Goal: Contribute content: Add original content to the website for others to see

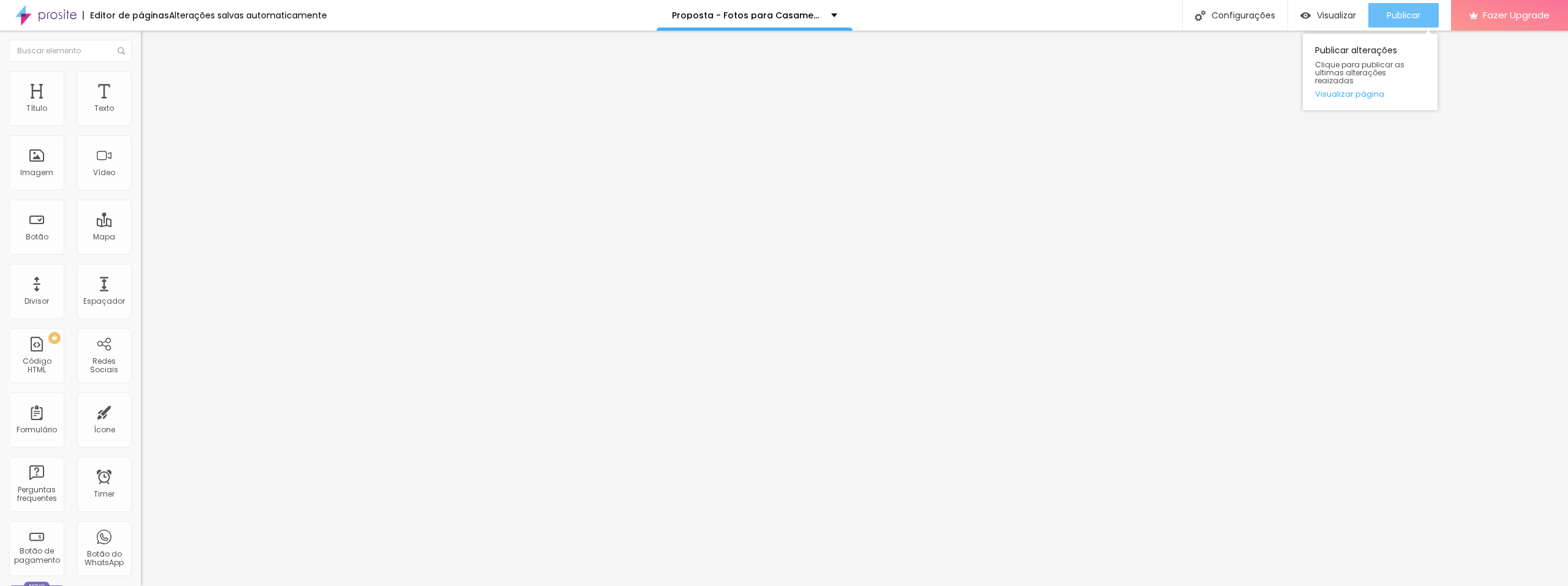
click at [1390, 14] on span "Publicar" at bounding box center [1403, 16] width 33 height 10
click at [141, 105] on span "Trocar imagem" at bounding box center [175, 100] width 67 height 11
click at [1399, 22] on div "Publicar" at bounding box center [1403, 15] width 33 height 25
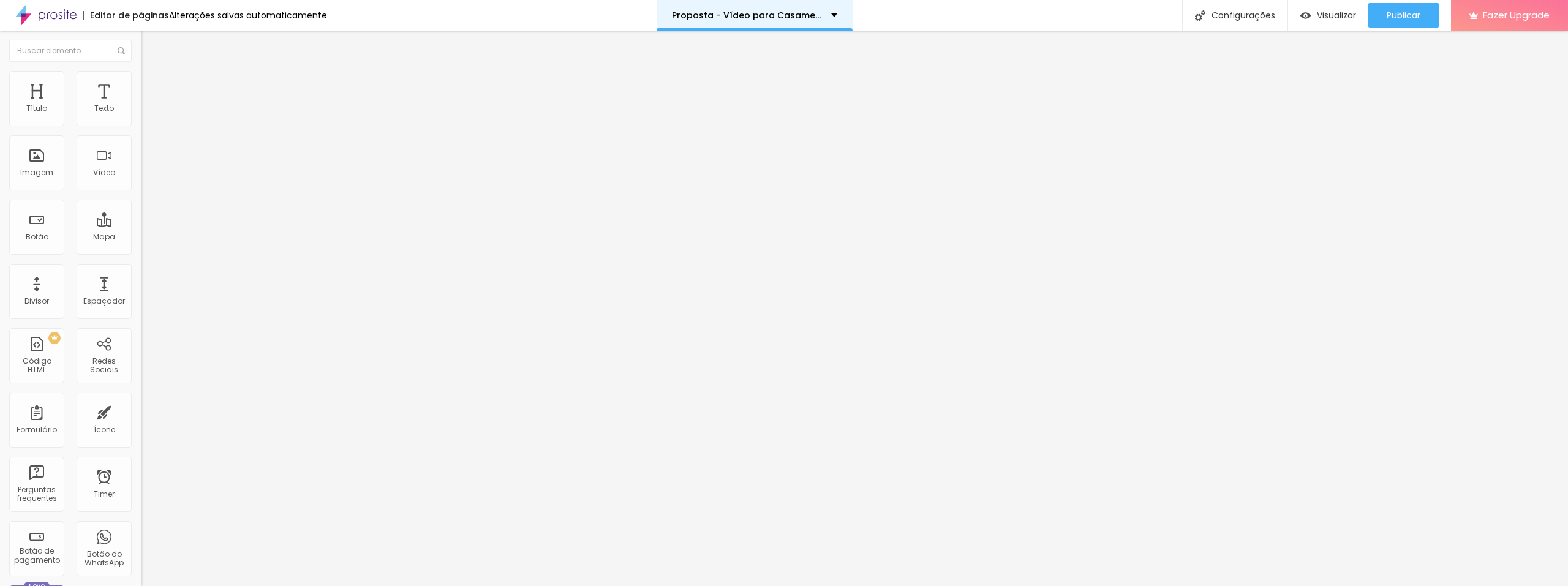
click at [735, 18] on p "Proposta - Vídeo para Casamentos." at bounding box center [747, 16] width 150 height 9
click at [141, 105] on span "Trocar imagem" at bounding box center [175, 100] width 67 height 11
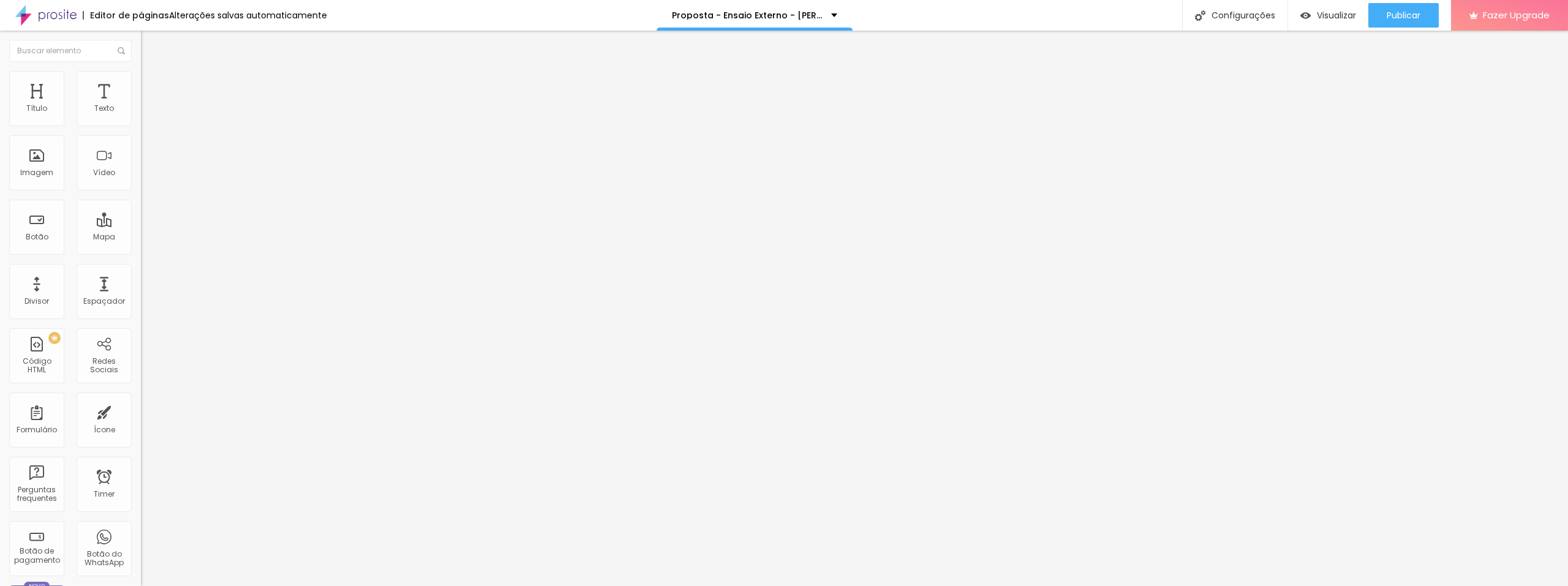
click at [1382, 14] on button "Publicar" at bounding box center [1404, 15] width 71 height 25
click at [141, 105] on span "Trocar imagem" at bounding box center [175, 100] width 67 height 11
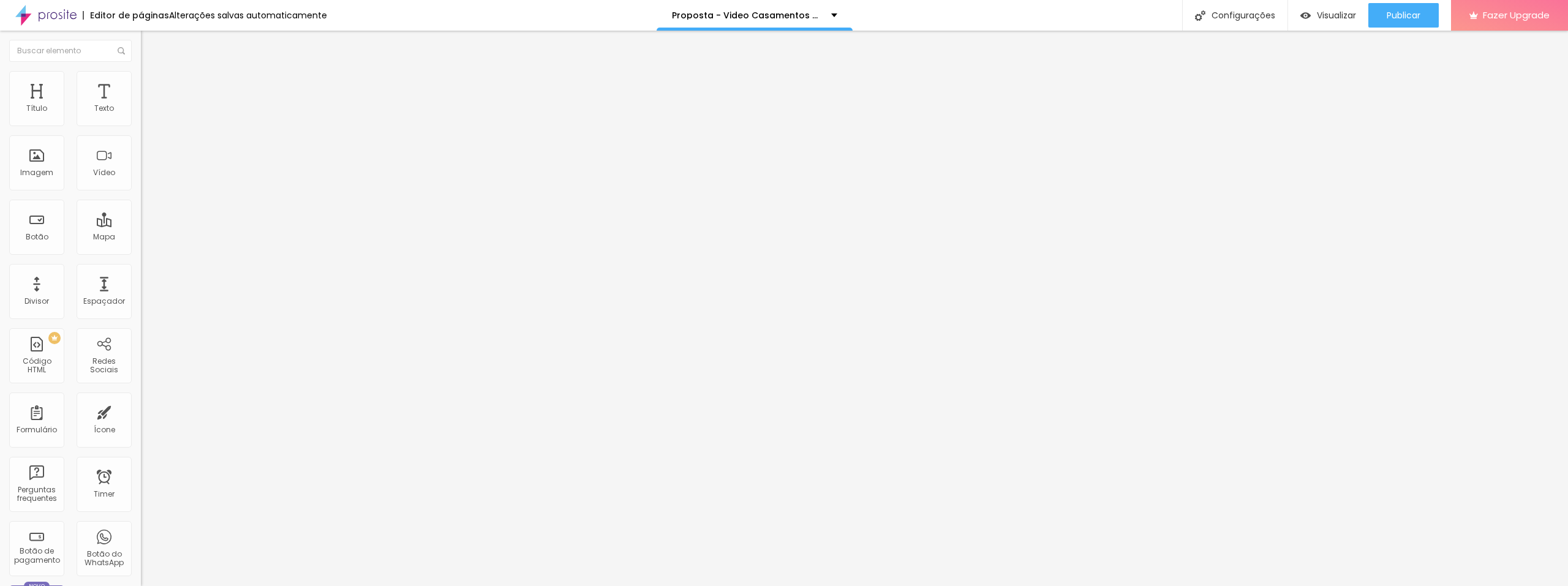
click at [1396, 15] on span "Publicar" at bounding box center [1403, 16] width 33 height 10
click at [1381, 16] on button "Publicar" at bounding box center [1404, 15] width 71 height 25
